Goal: Complete application form: Complete application form

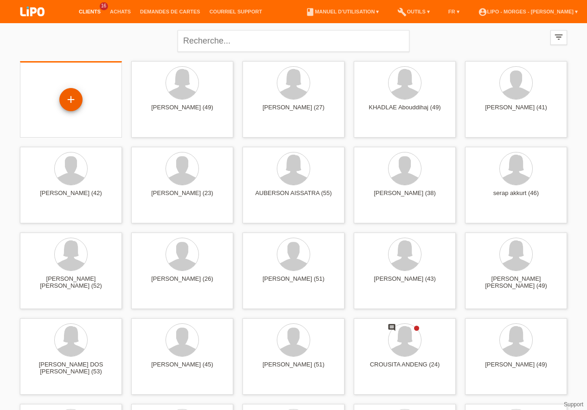
click at [69, 54] on div "+" at bounding box center [70, 99] width 23 height 23
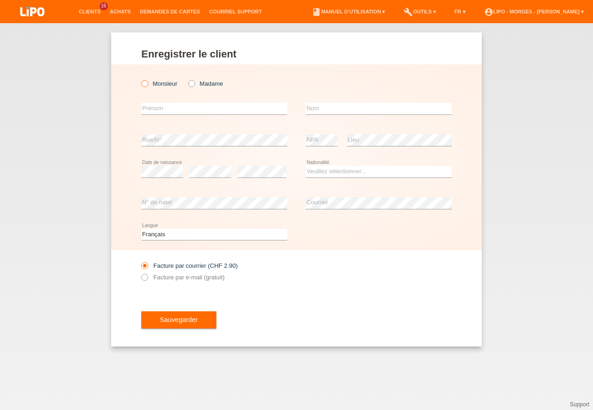
click at [140, 79] on icon at bounding box center [140, 79] width 0 height 0
click at [143, 84] on input "Monsieur" at bounding box center [144, 83] width 6 height 6
radio input "true"
click at [167, 108] on input "text" at bounding box center [214, 109] width 146 height 12
type input "[PERSON_NAME]"
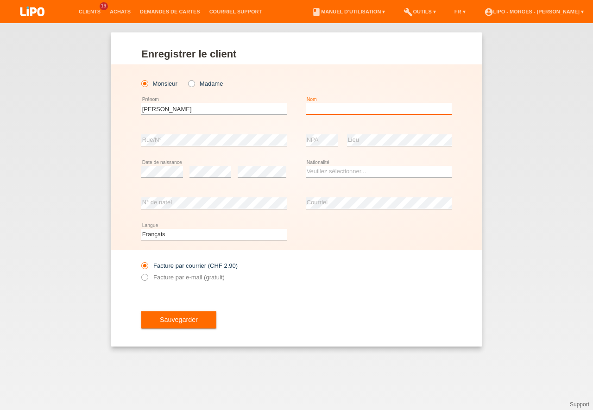
click at [322, 109] on input "text" at bounding box center [379, 109] width 146 height 12
type input "FLEURY"
click at [332, 166] on div "Veuillez sélectionner... Suisse Allemagne Autriche Liechtenstein ------------ A…" at bounding box center [379, 172] width 146 height 32
click at [306, 166] on select "Veuillez sélectionner... Suisse Allemagne Autriche Liechtenstein ------------ A…" at bounding box center [379, 171] width 146 height 11
select select "CH"
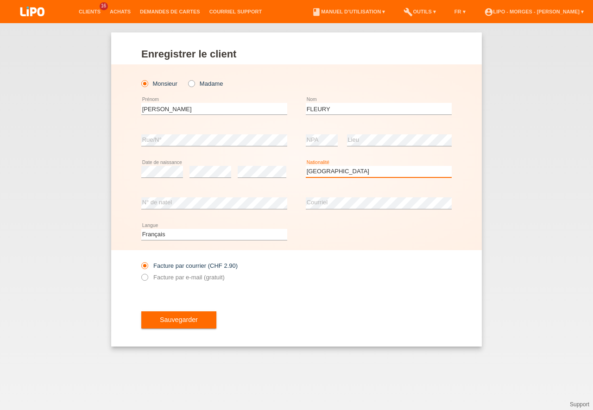
click at [0, 0] on option "Suisse" at bounding box center [0, 0] width 0 height 0
click at [140, 273] on icon at bounding box center [140, 273] width 0 height 0
click at [145, 276] on input "Facture par e-mail (gratuit)" at bounding box center [144, 280] width 6 height 12
radio input "true"
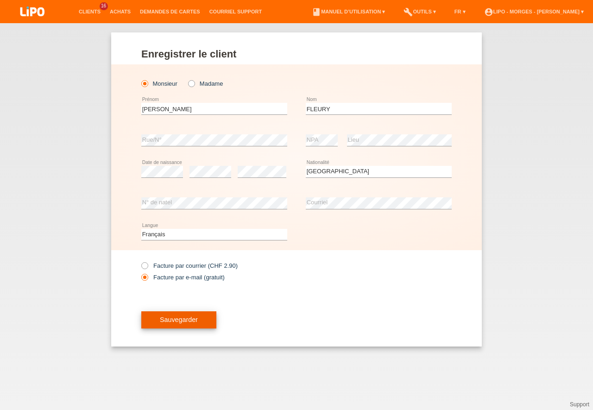
click at [176, 320] on span "Sauvegarder" at bounding box center [179, 319] width 38 height 7
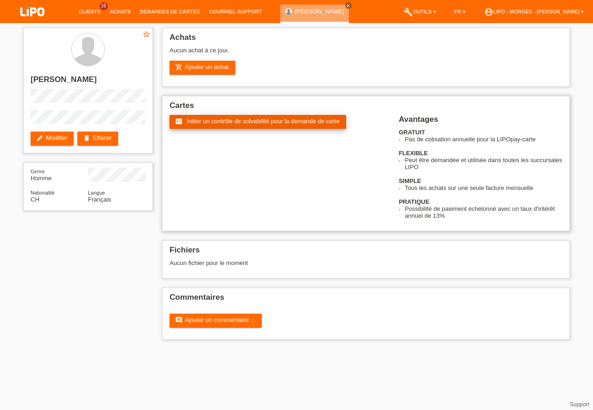
click at [221, 121] on span "Initier un contrôle de solvabilité pour la demande de carte" at bounding box center [263, 121] width 153 height 7
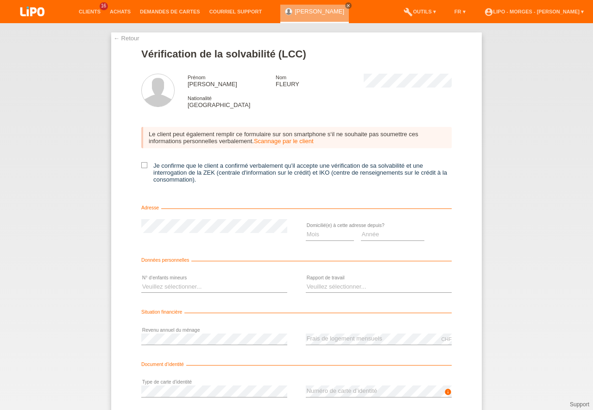
click at [138, 163] on div "← Retour Vérification de la solvabilité (LCC) Prénom ALEXANDRE Nom FLEURY Natio…" at bounding box center [296, 246] width 371 height 429
click at [141, 164] on icon at bounding box center [144, 165] width 6 height 6
click at [141, 164] on input "Je confirme que le client a confirmé verbalement qu'il accepte une vérification…" at bounding box center [144, 165] width 6 height 6
checkbox input "true"
click at [306, 229] on select "Mois 01 02 03 04 05 06 07 08 09 10" at bounding box center [330, 234] width 48 height 11
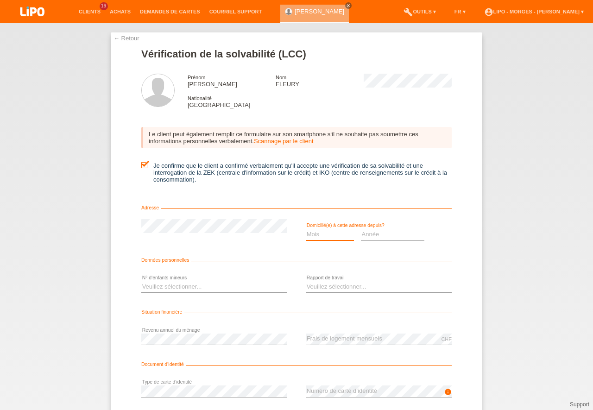
select select "06"
click at [0, 0] on option "06" at bounding box center [0, 0] width 0 height 0
click at [361, 229] on select "Année 2025 2024 2023 2022 2021 2020 2019 2018 2017 2016 2015 2014 2013 2012 201…" at bounding box center [393, 234] width 64 height 11
select select "2006"
click at [0, 0] on option "2006" at bounding box center [0, 0] width 0 height 0
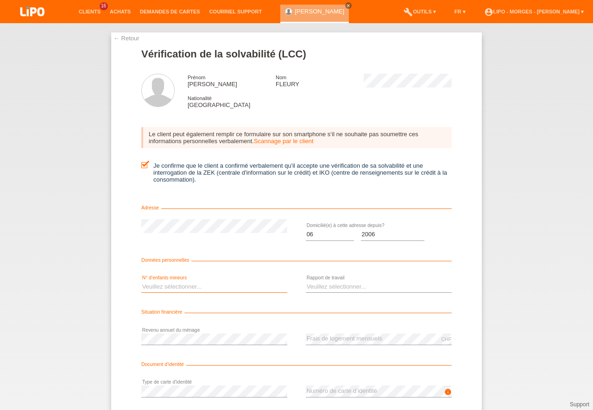
click at [141, 281] on select "Veuillez sélectionner... 0 1 2 3 4 5 6 7 8 9" at bounding box center [214, 286] width 146 height 11
select select "1"
click at [0, 0] on option "1" at bounding box center [0, 0] width 0 height 0
click at [306, 281] on select "Veuillez sélectionner... A durée indéterminée A durée déterminée Apprenti/étudi…" at bounding box center [379, 286] width 146 height 11
select select "UNLIMITED"
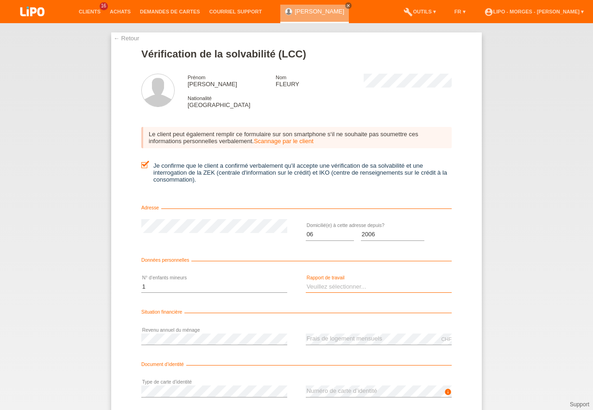
click at [0, 0] on option "A durée indéterminée" at bounding box center [0, 0] width 0 height 0
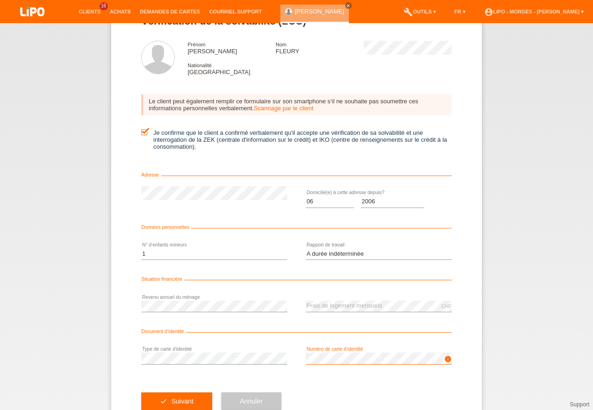
scroll to position [61, 0]
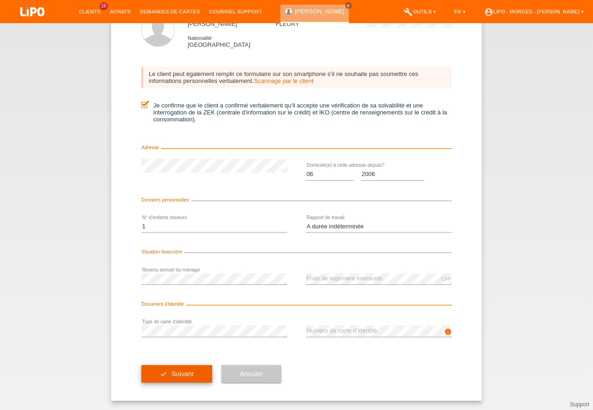
click at [176, 373] on span "Suivant" at bounding box center [183, 373] width 22 height 7
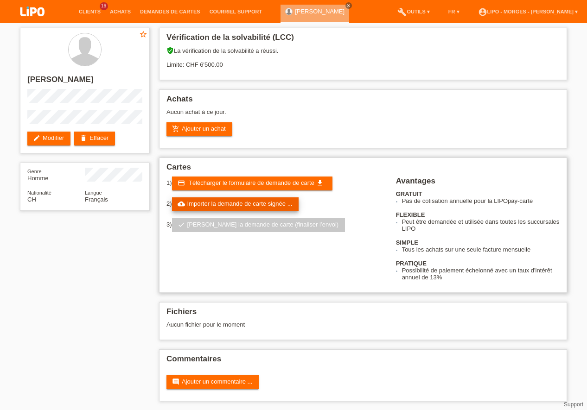
click at [227, 203] on link "cloud_upload Importer la demande de carte signée ..." at bounding box center [235, 204] width 127 height 14
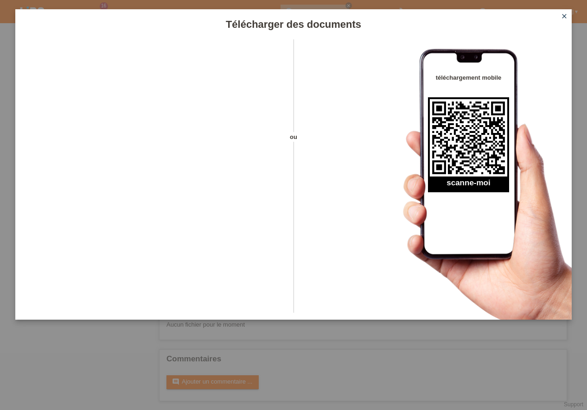
click at [566, 14] on icon "close" at bounding box center [563, 16] width 7 height 7
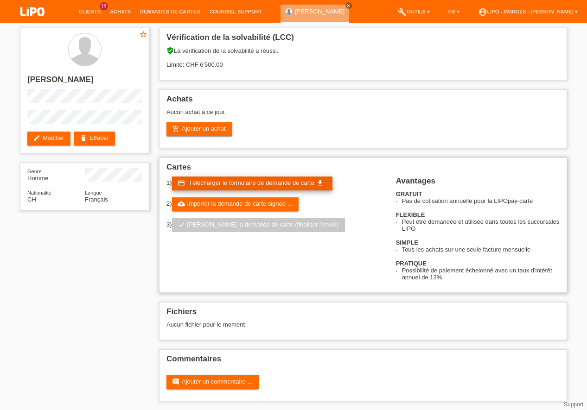
click at [216, 183] on span "Télécharger le formulaire de demande de carte" at bounding box center [252, 182] width 126 height 7
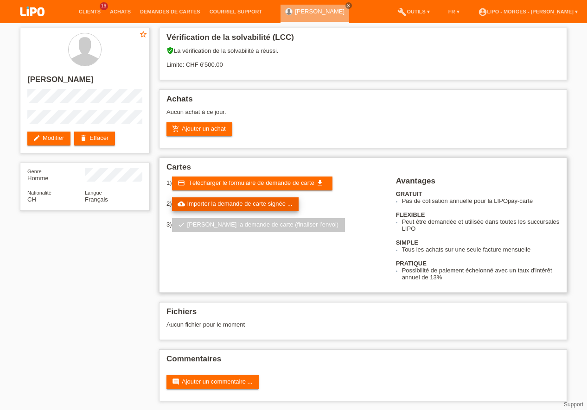
click at [252, 206] on link "cloud_upload Importer la demande de carte signée ..." at bounding box center [235, 204] width 127 height 14
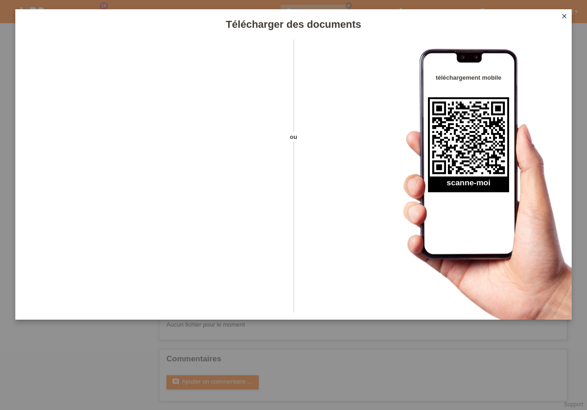
click at [565, 15] on icon "close" at bounding box center [563, 16] width 7 height 7
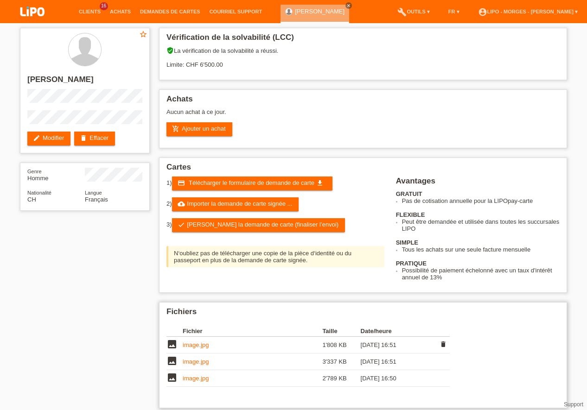
click at [205, 347] on link "image.jpg" at bounding box center [196, 345] width 26 height 7
click at [204, 361] on link "image.jpg" at bounding box center [196, 361] width 26 height 7
click at [202, 380] on link "image.jpg" at bounding box center [196, 378] width 26 height 7
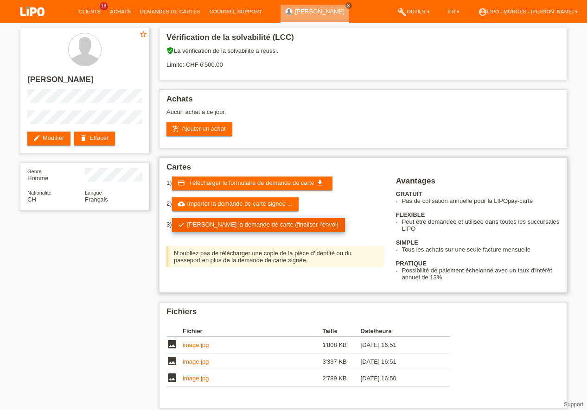
click at [247, 225] on link "check Soumettre la demande de carte (finaliser l’envoi)" at bounding box center [258, 225] width 173 height 14
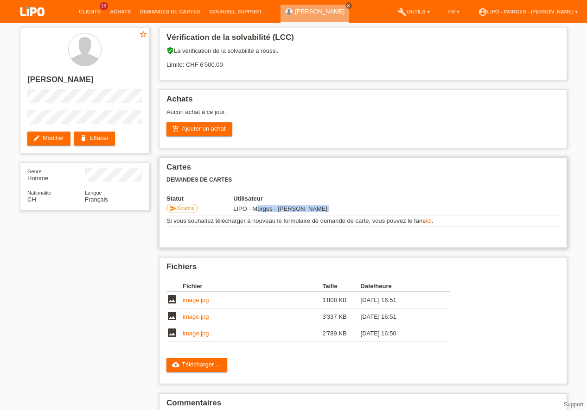
drag, startPoint x: 0, startPoint y: 0, endPoint x: 294, endPoint y: 223, distance: 369.0
click at [279, 220] on tbody "Statut Utilisateur send Soumis LIPO - Morges - [PERSON_NAME] Si vous souhaitez …" at bounding box center [362, 211] width 393 height 32
click at [453, 176] on h2 "Cartes" at bounding box center [362, 170] width 393 height 14
click at [88, 10] on link "Clients" at bounding box center [89, 12] width 31 height 6
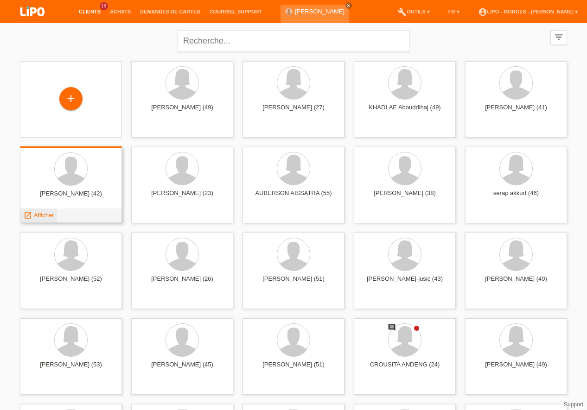
click at [40, 215] on span "Afficher" at bounding box center [44, 215] width 20 height 7
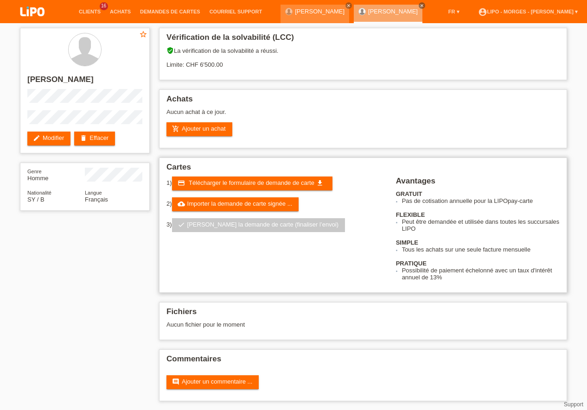
click at [275, 228] on link "check Soumettre la demande de carte (finaliser l’envoi)" at bounding box center [258, 225] width 173 height 14
click at [154, 11] on link "Demandes de cartes" at bounding box center [170, 12] width 70 height 6
click at [420, 7] on icon "close" at bounding box center [422, 5] width 5 height 5
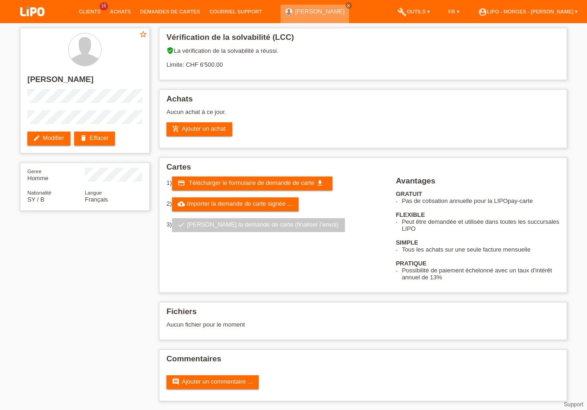
click at [333, 15] on div "ALEXANDRE FLEURY close" at bounding box center [314, 14] width 69 height 19
click at [286, 13] on div at bounding box center [289, 11] width 6 height 6
click at [326, 11] on link "[PERSON_NAME]" at bounding box center [320, 11] width 50 height 7
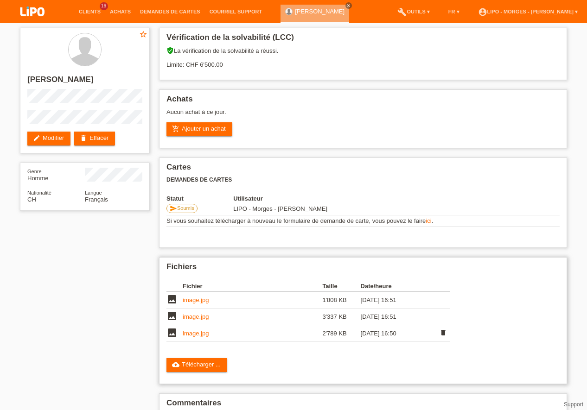
click at [202, 328] on td "image.jpg" at bounding box center [253, 333] width 140 height 17
click at [206, 302] on link "image.jpg" at bounding box center [196, 300] width 26 height 7
click at [132, 238] on div "star_border ALEXANDRE FLEURY edit Modifier delete Effacer Genre Homme Nationali…" at bounding box center [293, 239] width 556 height 432
